Goal: Navigation & Orientation: Find specific page/section

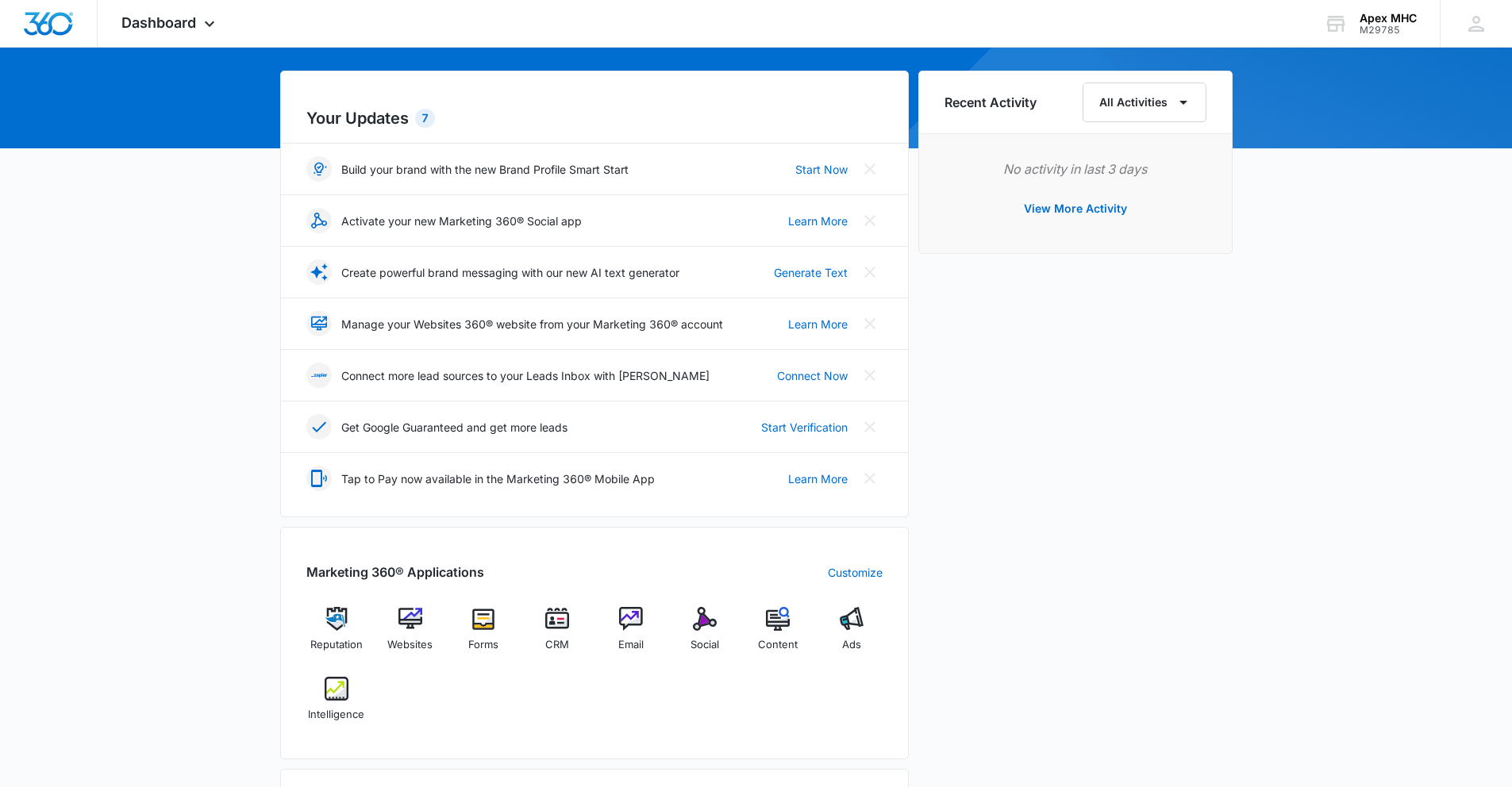
scroll to position [343, 0]
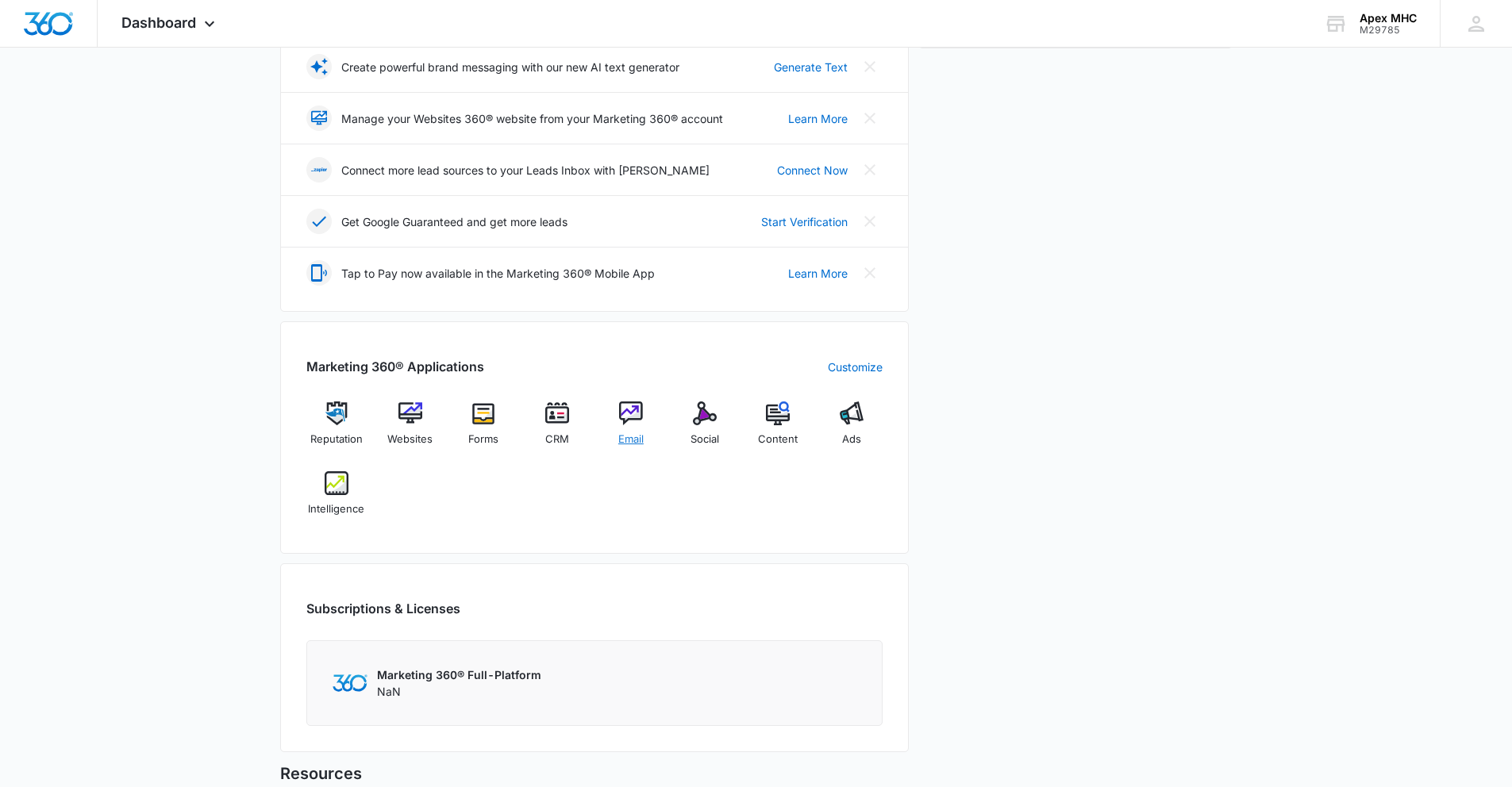
click at [635, 427] on div "Email" at bounding box center [632, 430] width 61 height 57
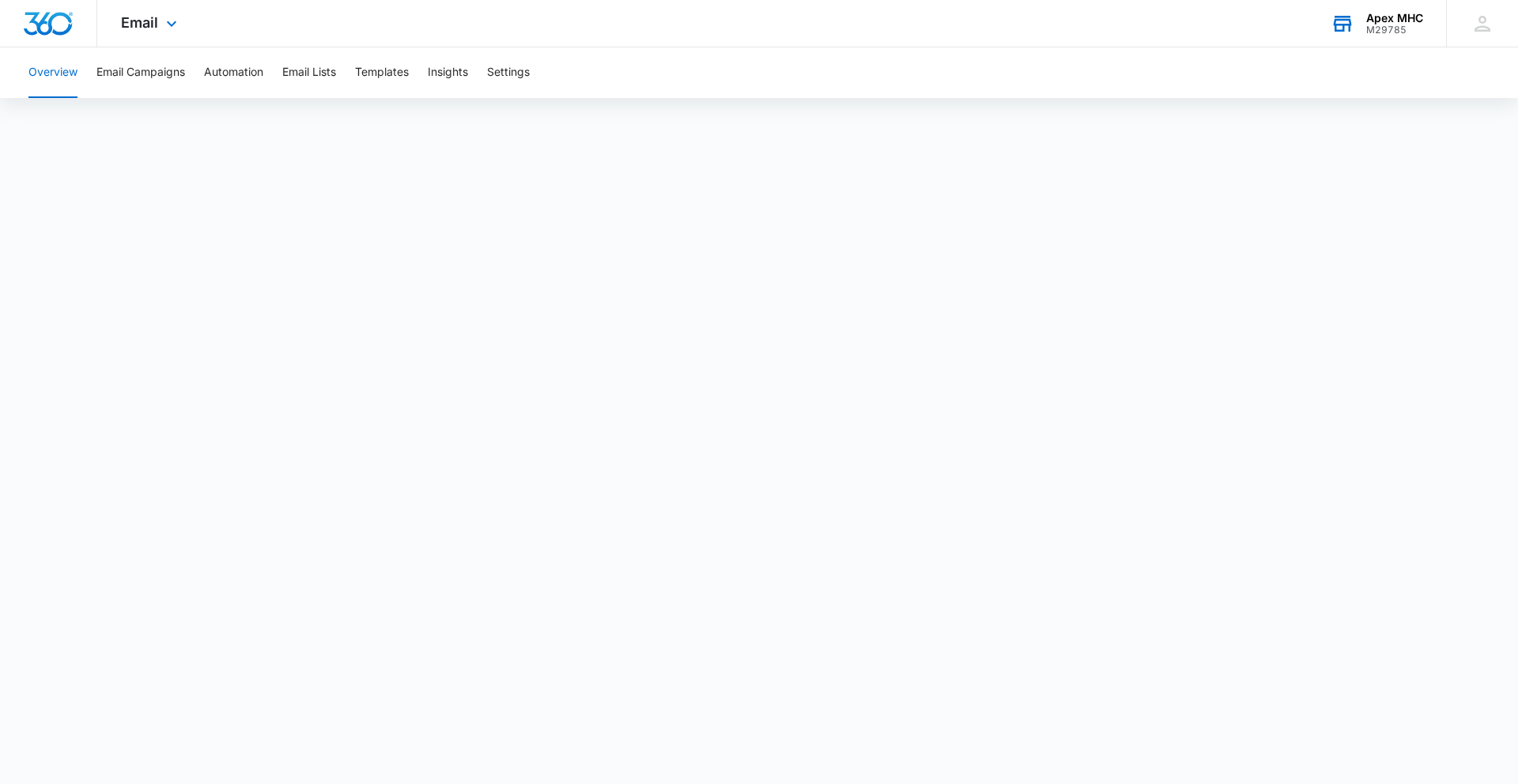
click at [1385, 8] on div "Apex MHC M29785 Your Accounts View All" at bounding box center [1376, 23] width 139 height 46
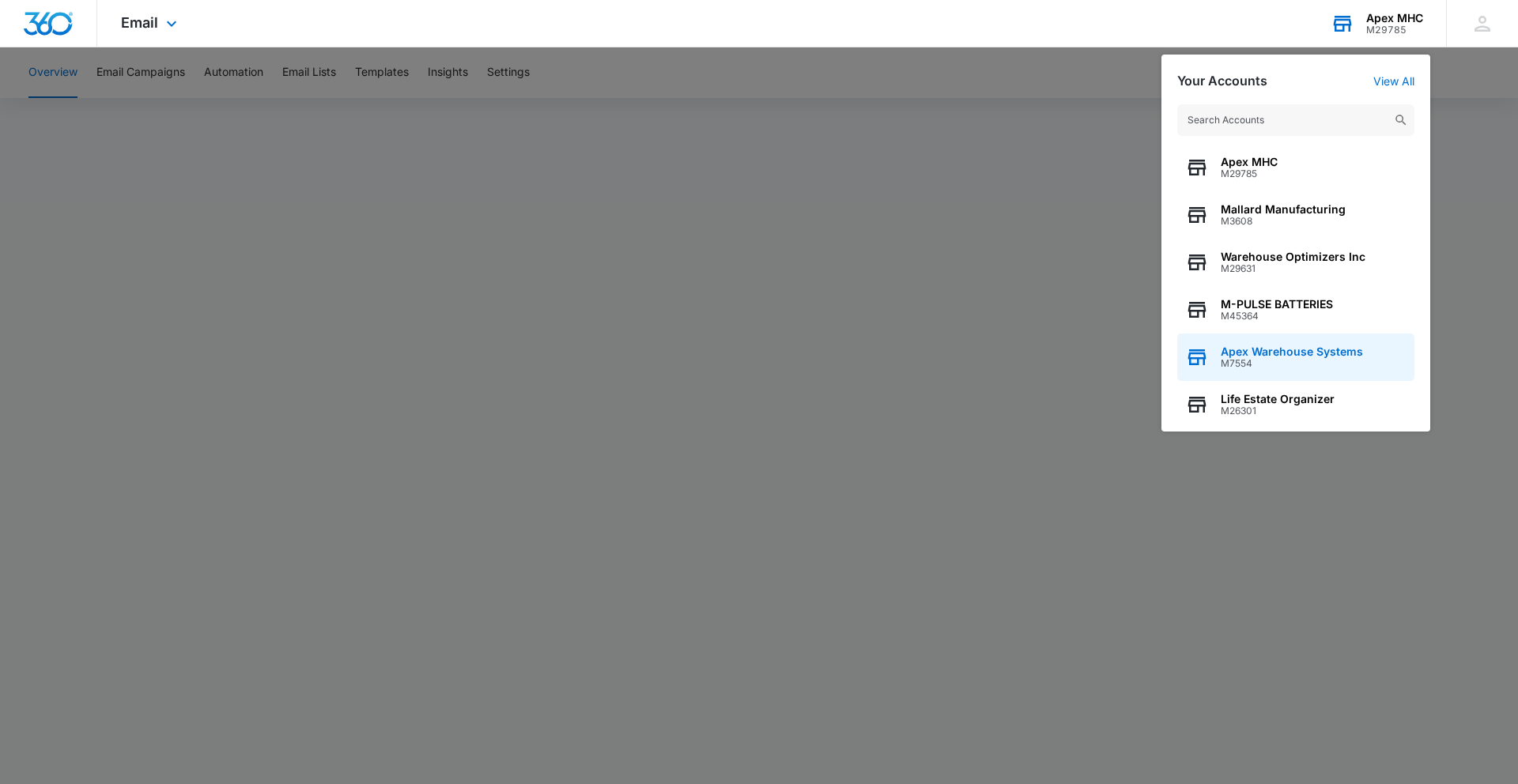
click at [1297, 354] on span "Apex Warehouse Systems" at bounding box center [1292, 351] width 143 height 12
